Goal: Use online tool/utility: Utilize a website feature to perform a specific function

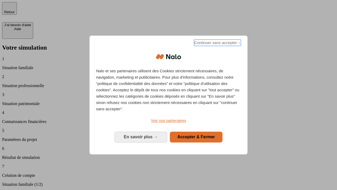
click at [217, 43] on span "Continuer sans accepter →" at bounding box center [217, 42] width 47 height 6
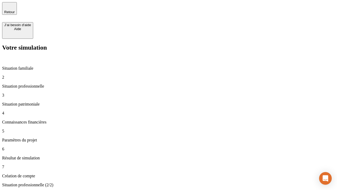
type input "30 000"
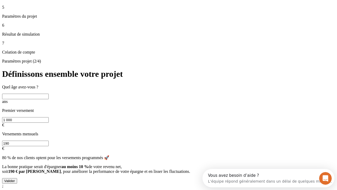
scroll to position [5, 0]
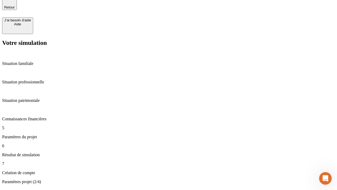
type input "25"
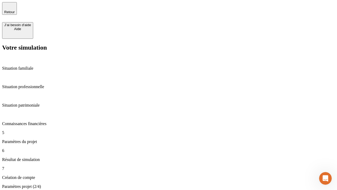
type input "1 000"
type input "640"
